Goal: Entertainment & Leisure: Consume media (video, audio)

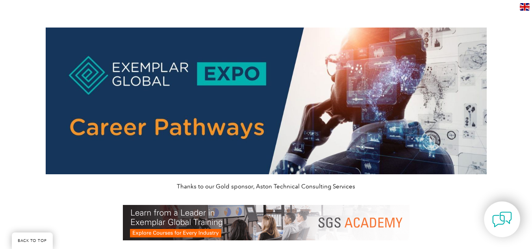
scroll to position [293, 0]
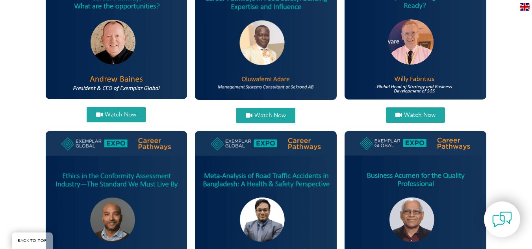
scroll to position [371, 0]
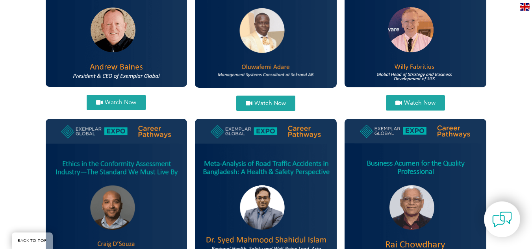
click at [257, 104] on span "Watch Now" at bounding box center [271, 103] width 32 height 6
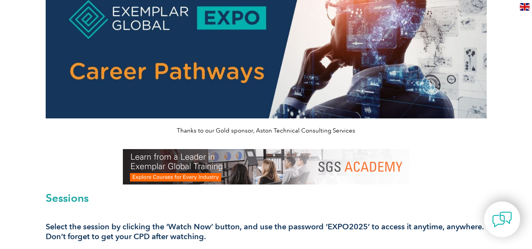
scroll to position [0, 0]
